Goal: Task Accomplishment & Management: Manage account settings

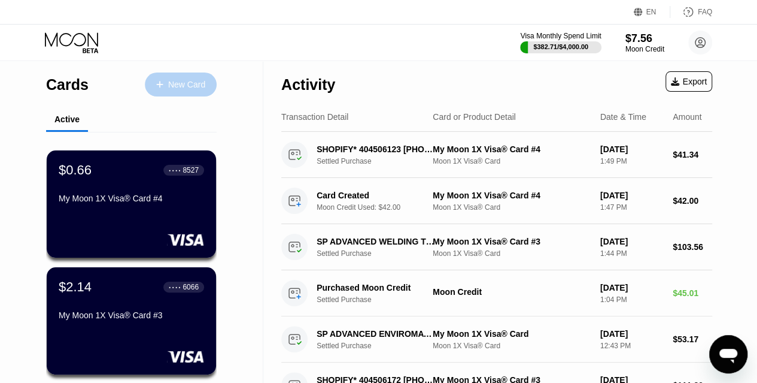
click at [180, 82] on div "New Card" at bounding box center [186, 85] width 37 height 10
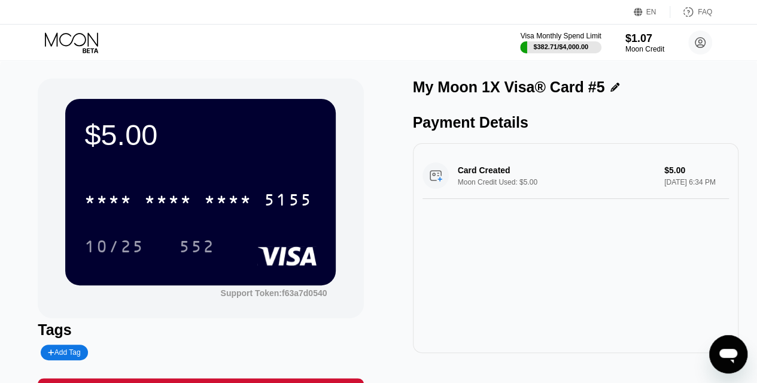
click at [242, 216] on div "* * * * * * * * * * * * 5155" at bounding box center [200, 195] width 232 height 41
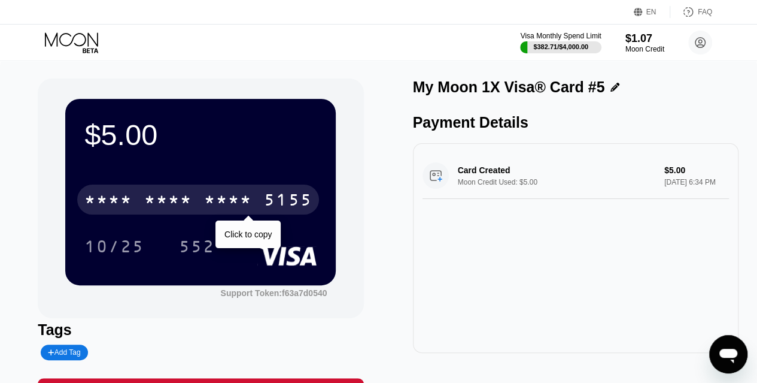
click at [238, 203] on div "* * * *" at bounding box center [228, 201] width 48 height 19
